Goal: Go to known website: Access a specific website the user already knows

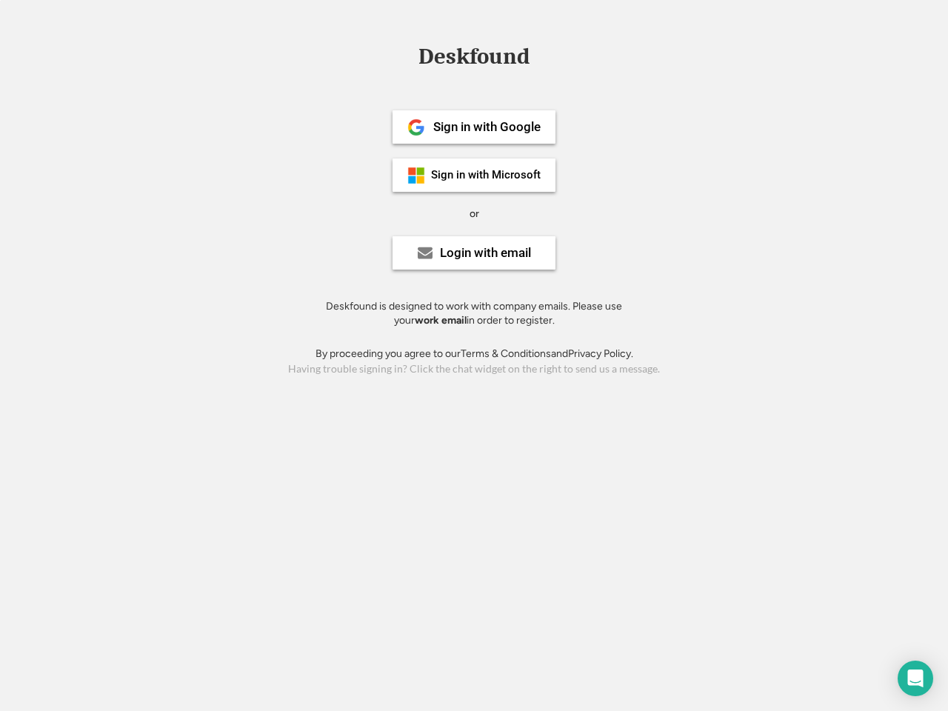
click at [474, 212] on div "or" at bounding box center [475, 214] width 10 height 15
click at [474, 59] on div "Deskfound" at bounding box center [474, 56] width 126 height 23
click at [405, 56] on div "Deskfound" at bounding box center [474, 59] width 948 height 28
click at [474, 59] on div "Deskfound" at bounding box center [474, 56] width 126 height 23
click at [474, 213] on div "or" at bounding box center [475, 214] width 10 height 15
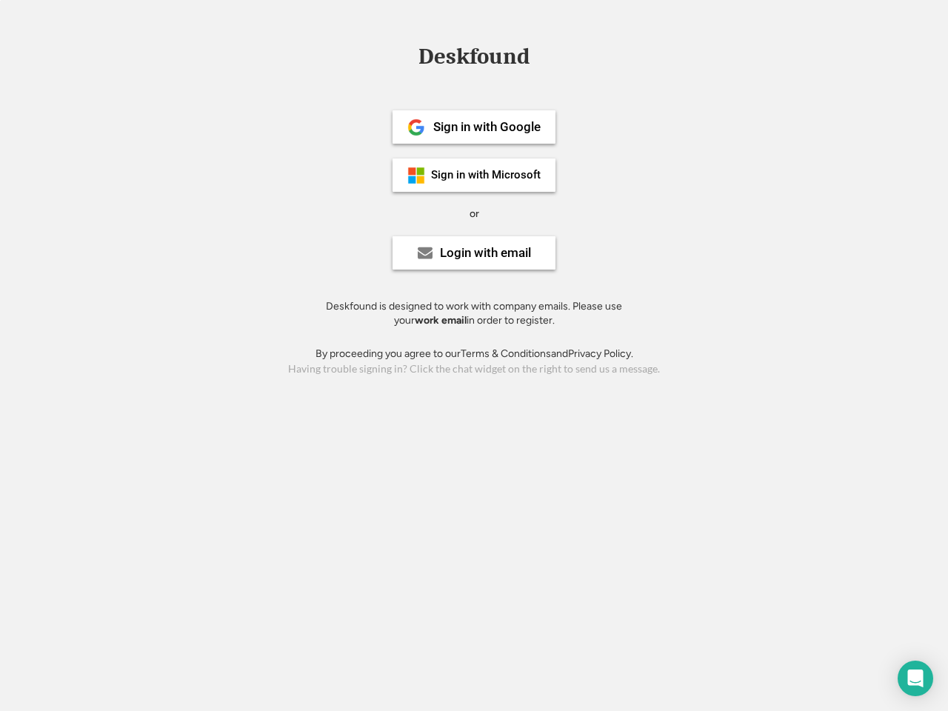
click at [474, 127] on div "Sign in with Google" at bounding box center [486, 127] width 107 height 13
click at [487, 127] on div "Sign in with Google" at bounding box center [486, 127] width 107 height 13
click at [416, 127] on img at bounding box center [416, 128] width 18 height 18
click at [474, 175] on div "Sign in with Microsoft" at bounding box center [486, 175] width 110 height 11
click at [487, 175] on div "Sign in with Microsoft" at bounding box center [486, 175] width 110 height 11
